Goal: Task Accomplishment & Management: Use online tool/utility

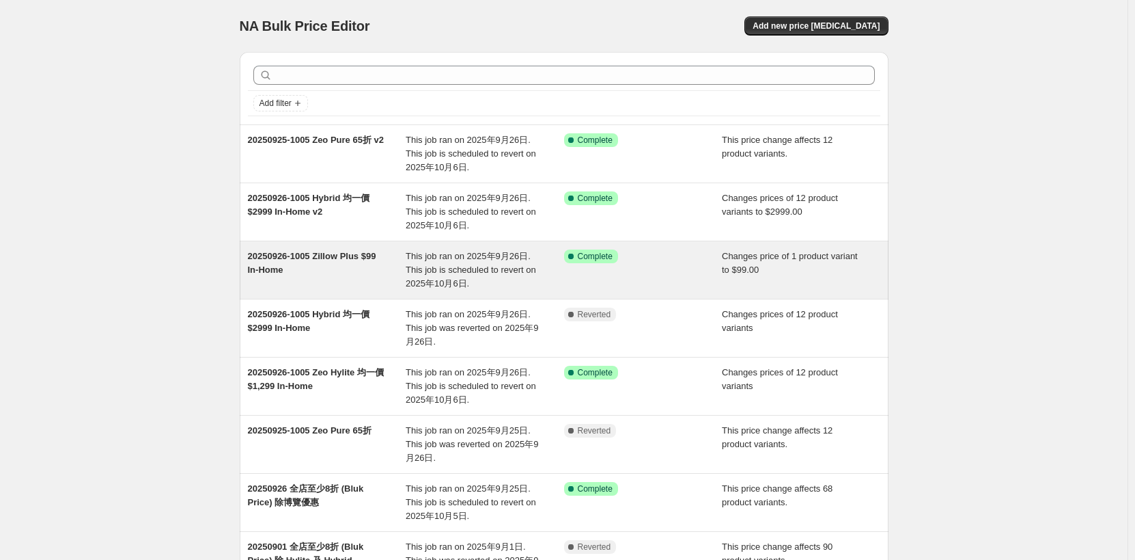
click at [374, 258] on span "20250926-1005 Zillow Plus $99 In-Home" at bounding box center [312, 263] width 128 height 24
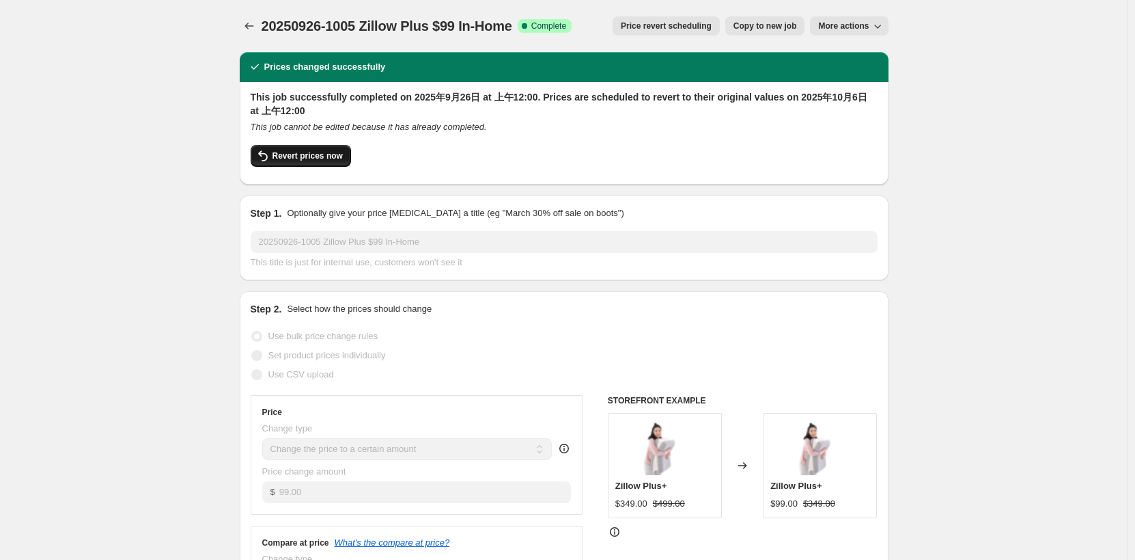
click at [328, 152] on span "Revert prices now" at bounding box center [308, 155] width 70 height 11
checkbox input "false"
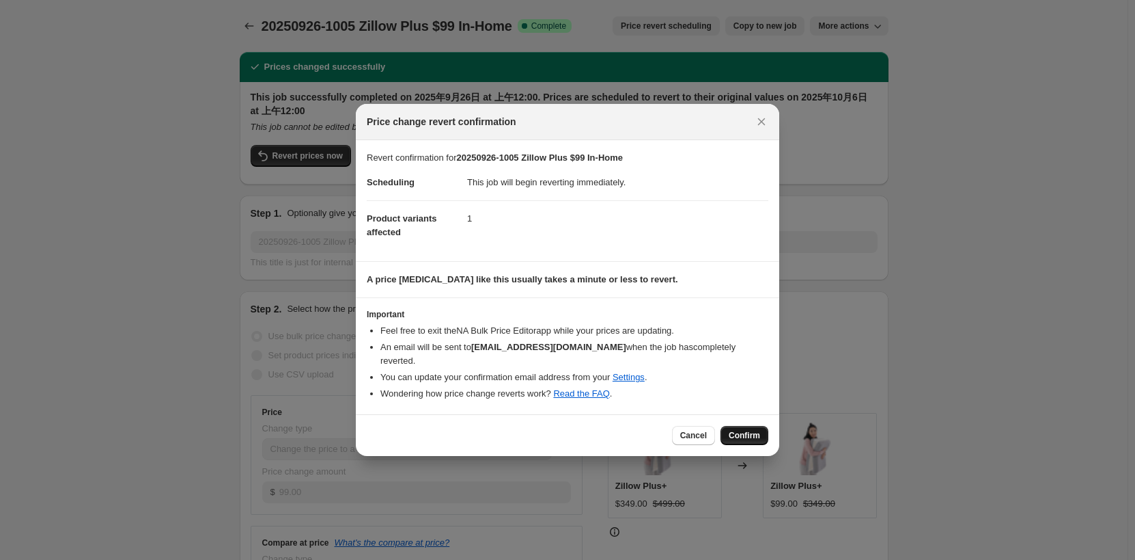
click at [747, 430] on span "Confirm" at bounding box center [744, 435] width 31 height 11
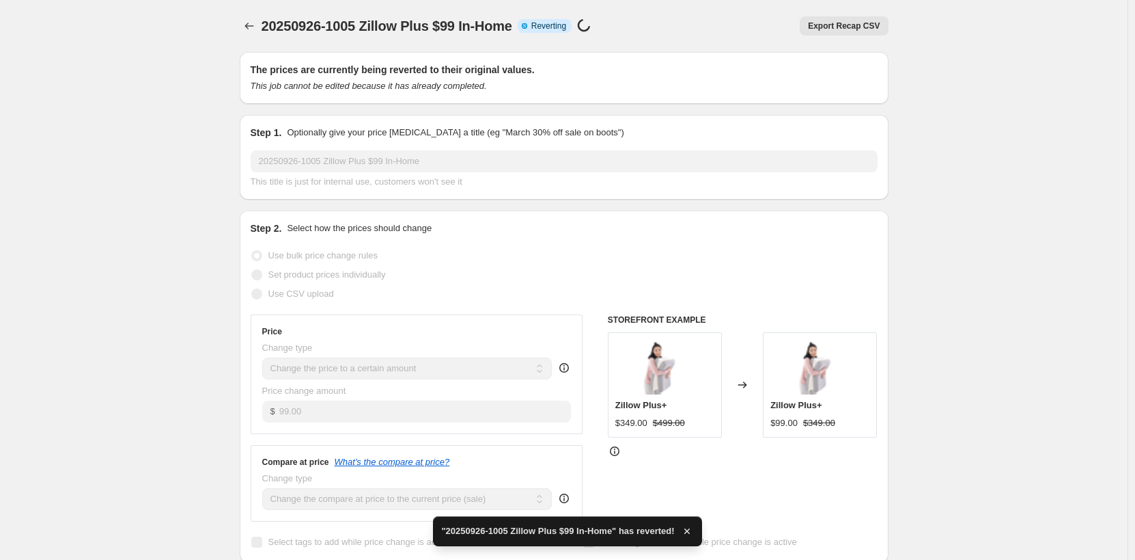
checkbox input "true"
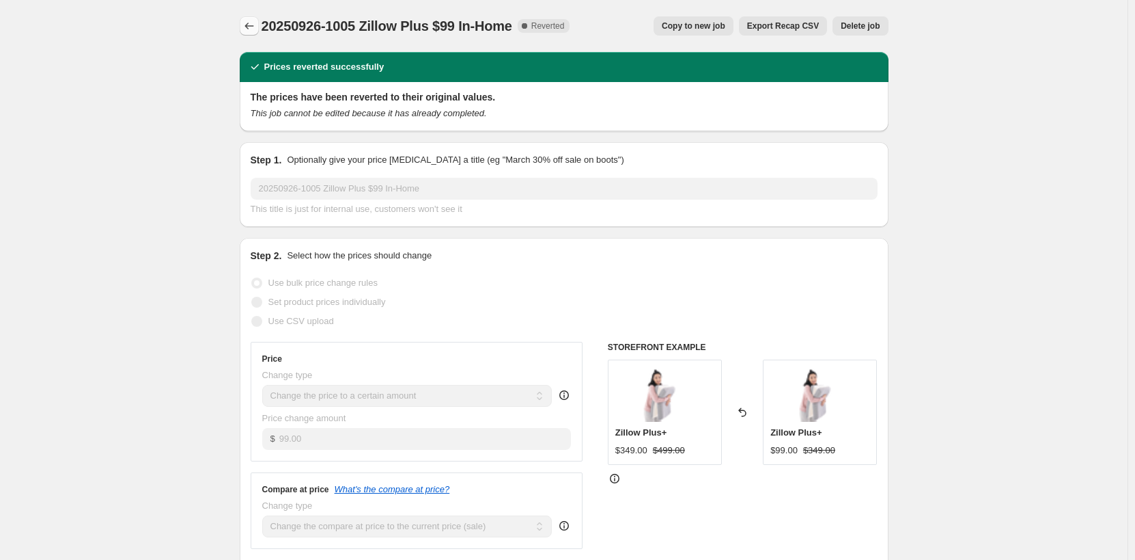
click at [251, 26] on icon "Price change jobs" at bounding box center [250, 26] width 14 height 14
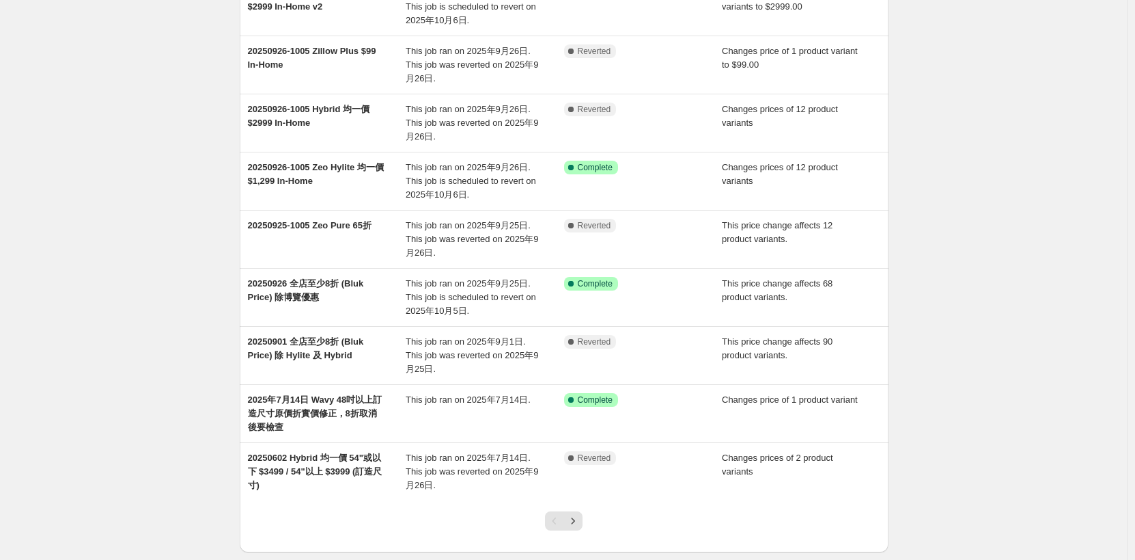
scroll to position [273, 0]
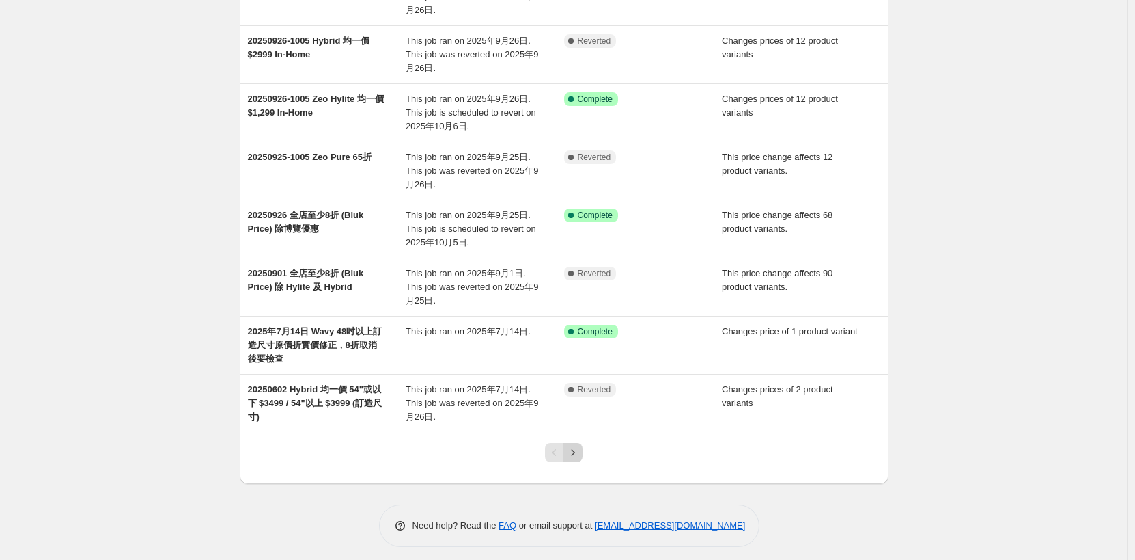
click at [583, 446] on button "Next" at bounding box center [573, 452] width 19 height 19
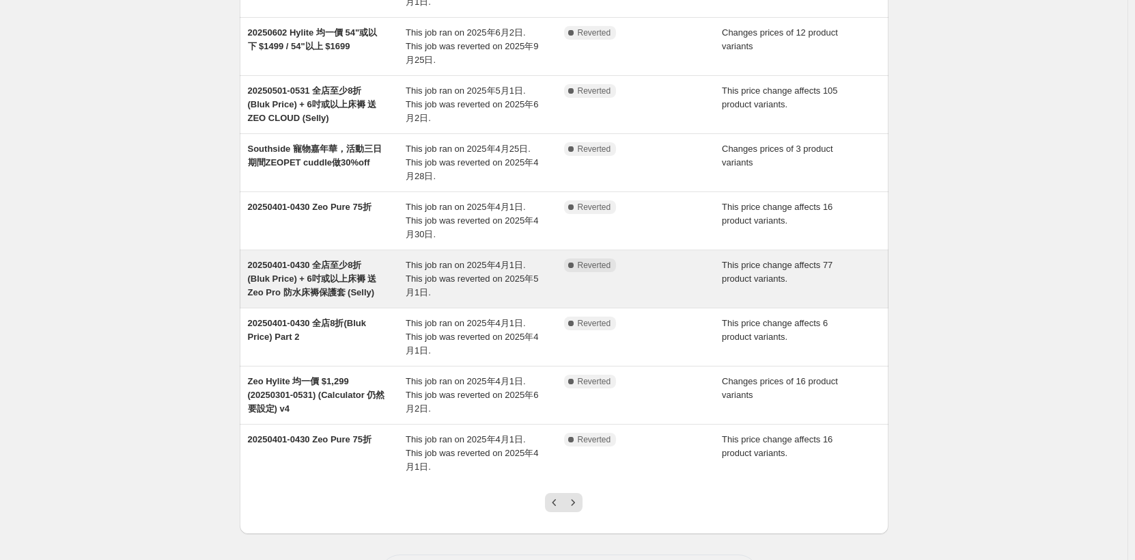
scroll to position [240, 0]
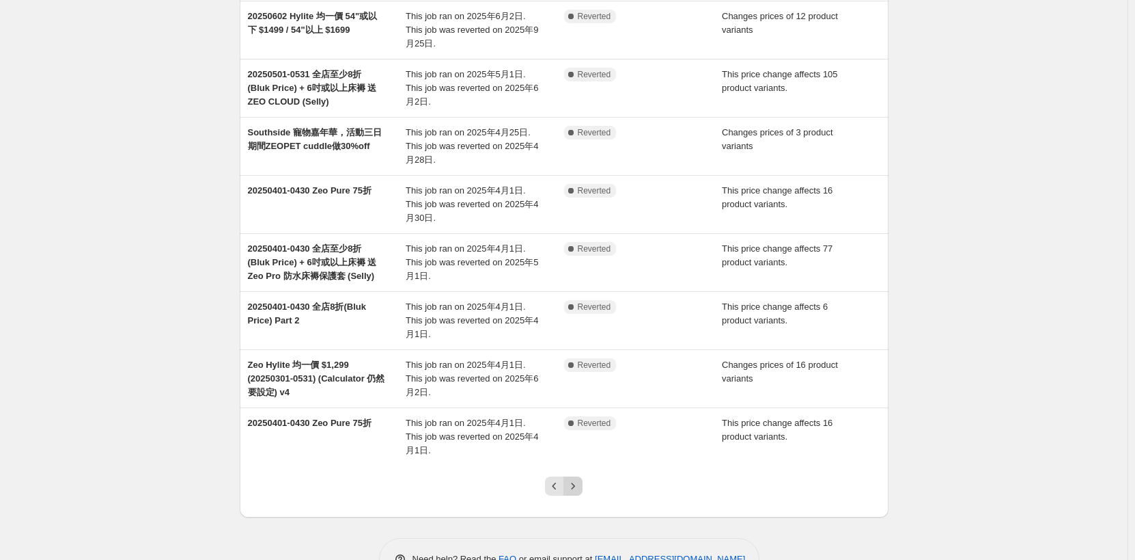
click at [580, 479] on icon "Next" at bounding box center [573, 486] width 14 height 14
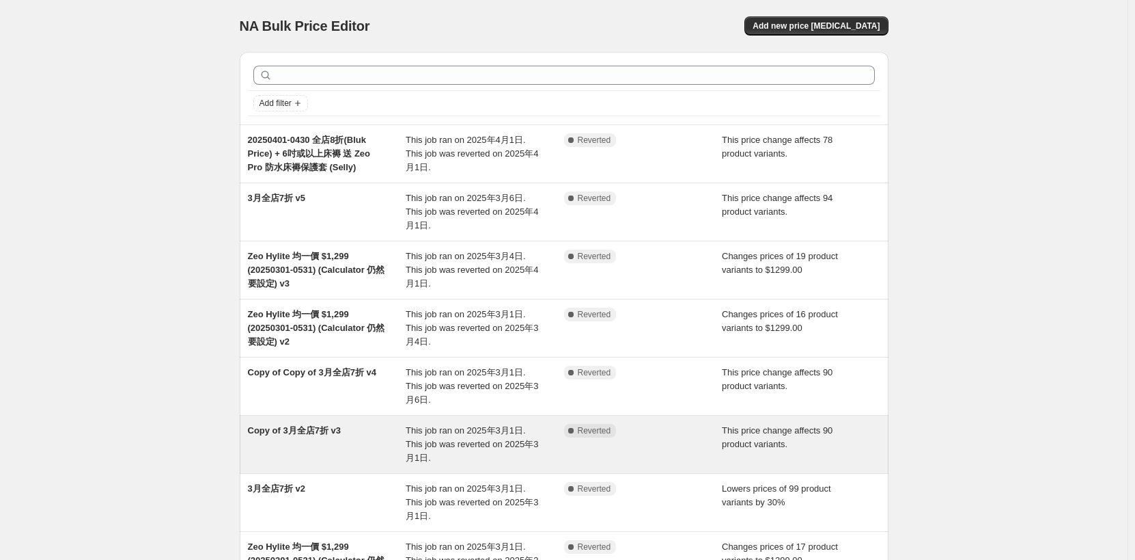
scroll to position [226, 0]
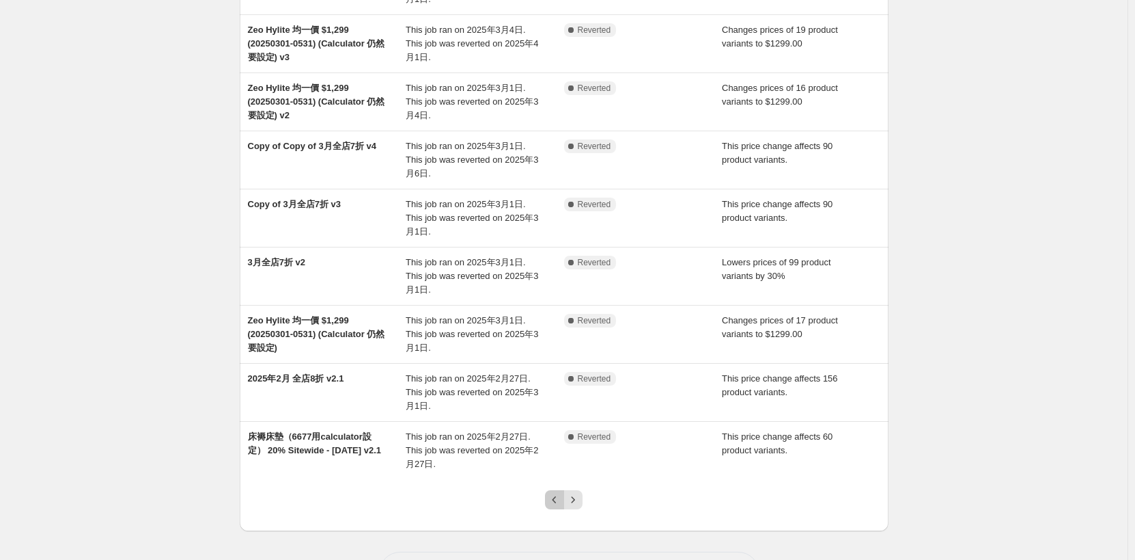
click at [554, 493] on icon "Previous" at bounding box center [555, 500] width 14 height 14
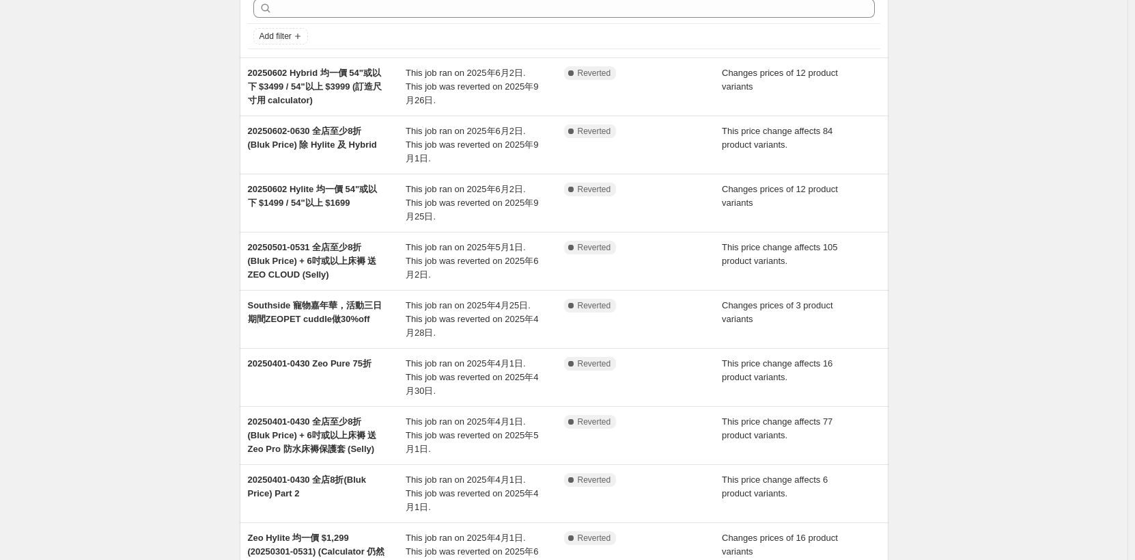
scroll to position [240, 0]
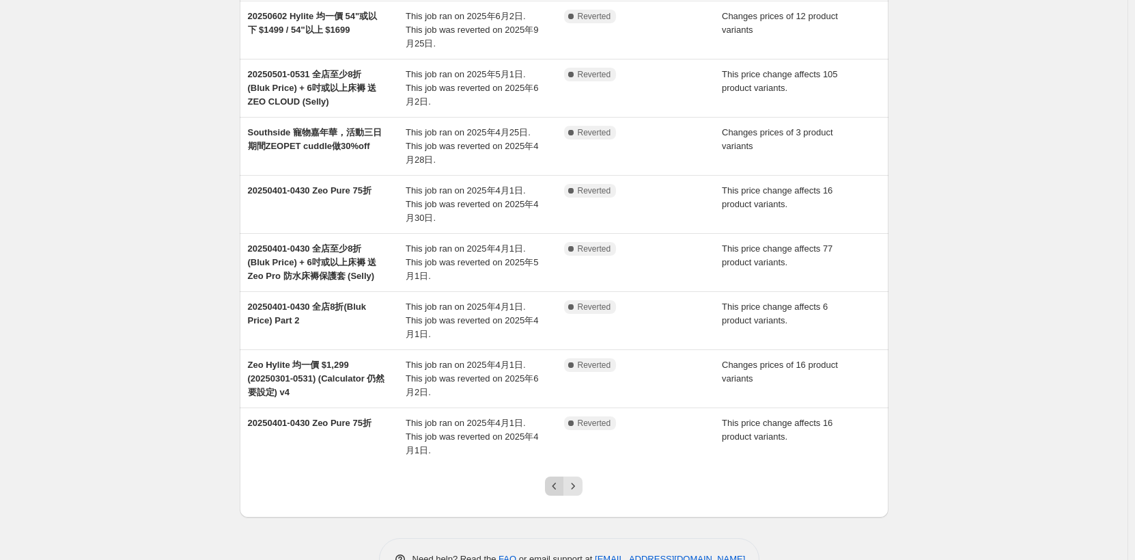
click at [550, 476] on button "Previous" at bounding box center [554, 485] width 19 height 19
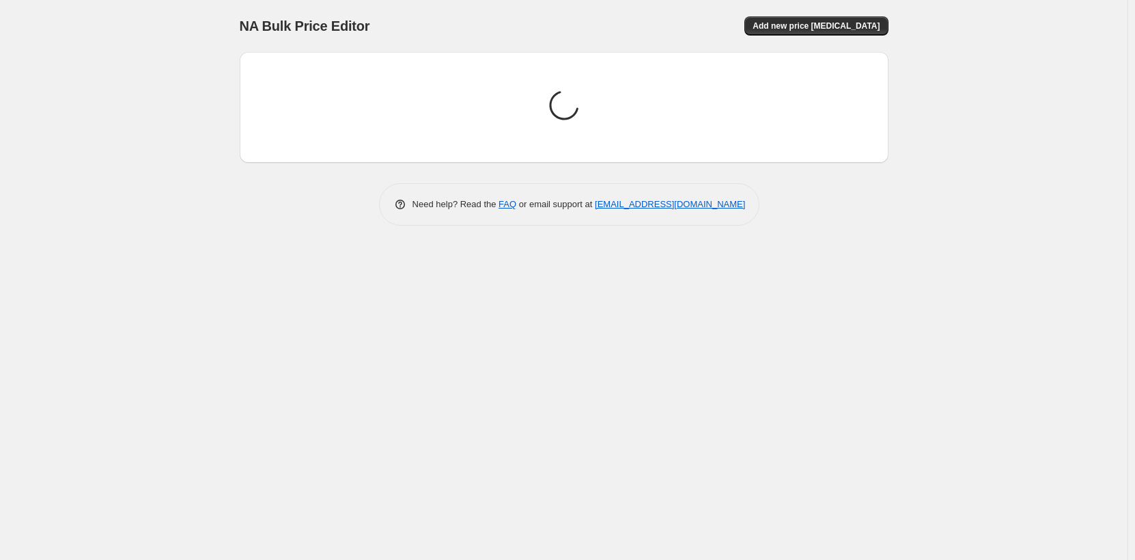
scroll to position [0, 0]
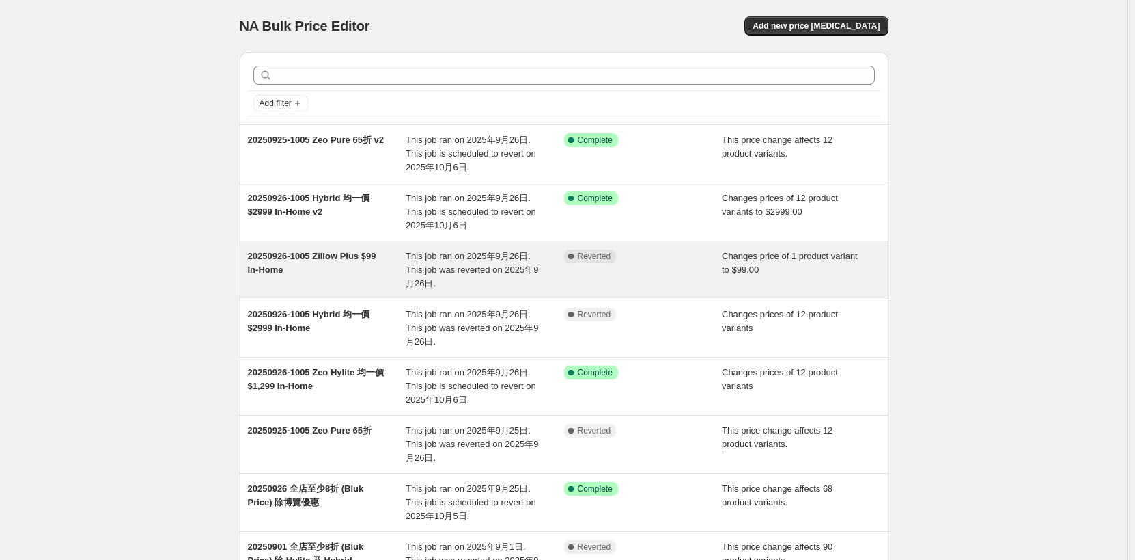
click at [427, 263] on div "This job ran on 2025年9月26日. This job was reverted on 2025年9月26日." at bounding box center [485, 269] width 159 height 41
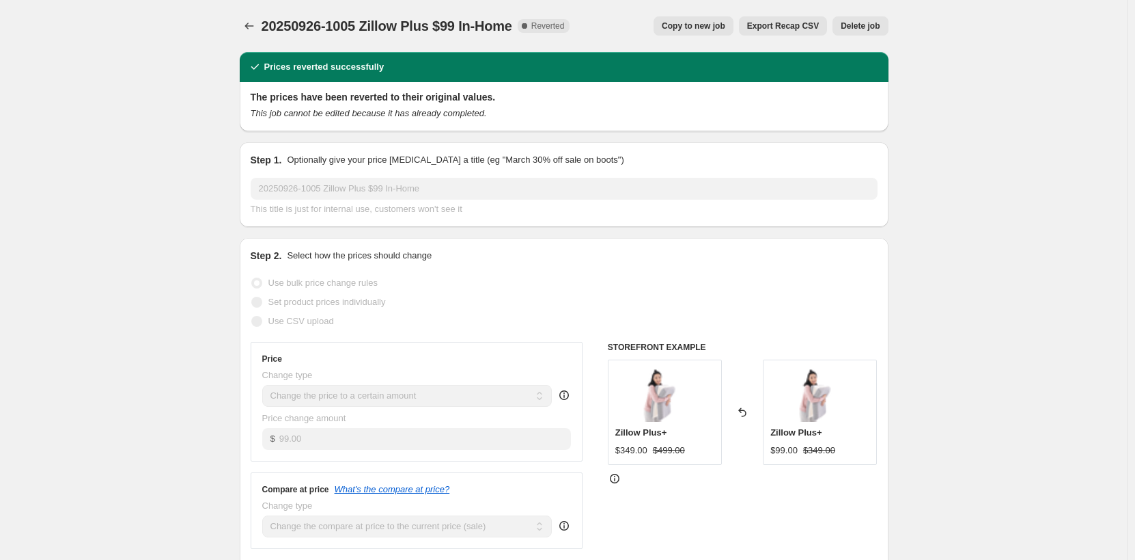
click at [886, 33] on button "Delete job" at bounding box center [860, 25] width 55 height 19
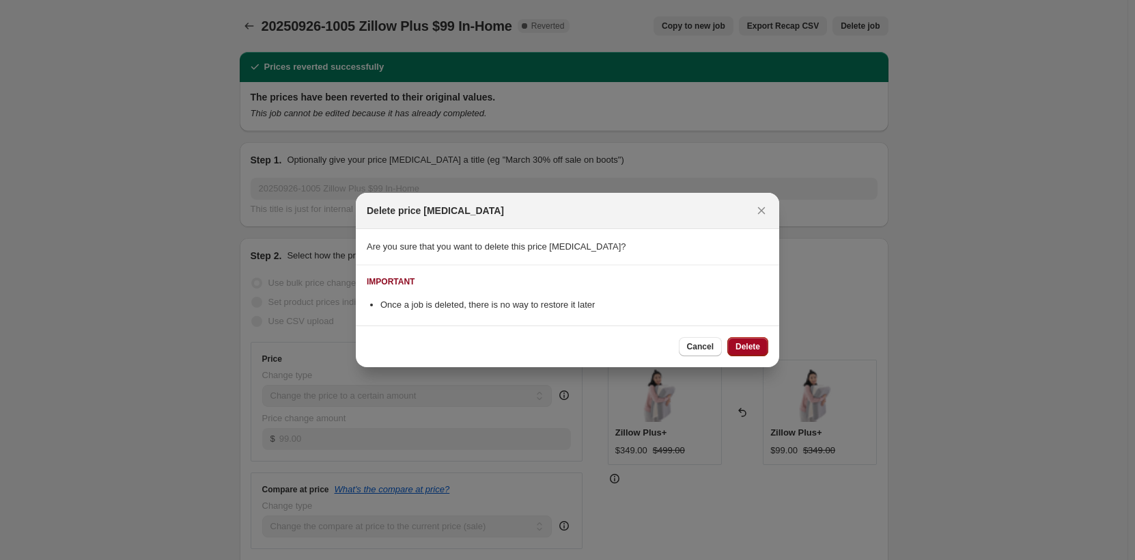
click at [747, 346] on span "Delete" at bounding box center [748, 346] width 25 height 11
